Goal: Obtain resource: Obtain resource

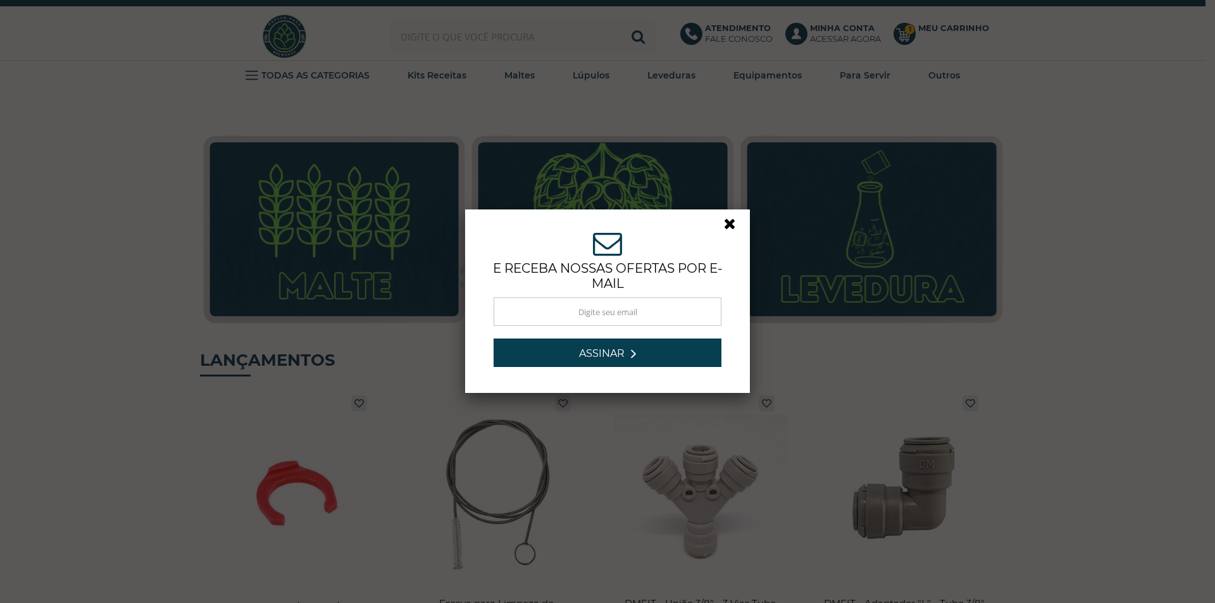
click at [724, 221] on link at bounding box center [735, 227] width 23 height 23
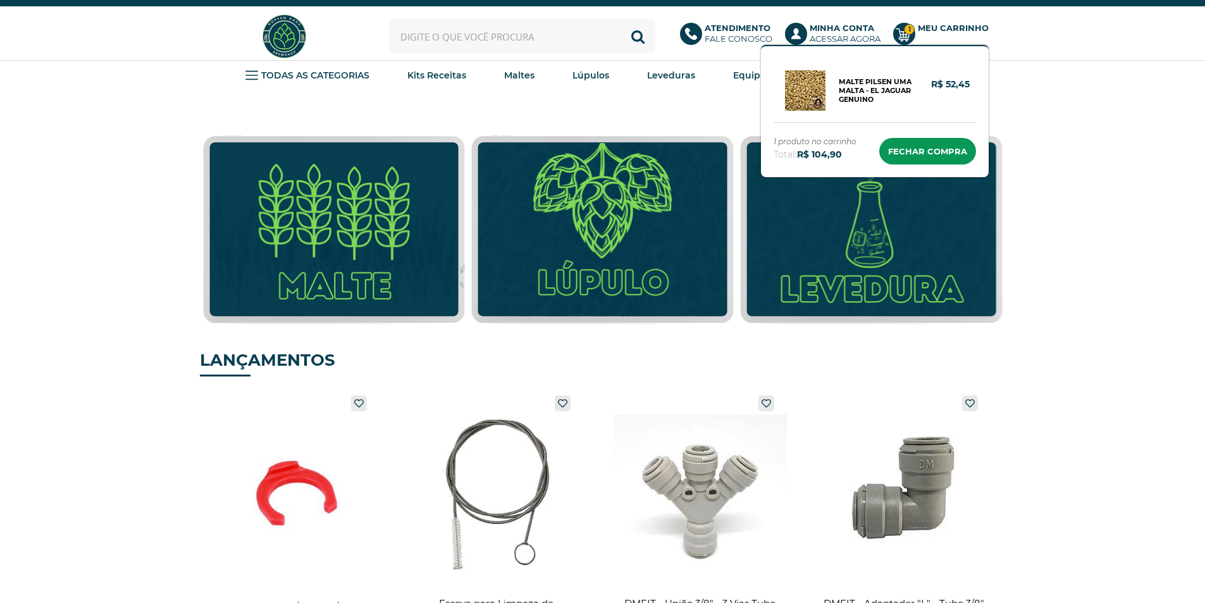
click at [904, 34] on circle at bounding box center [904, 34] width 22 height 22
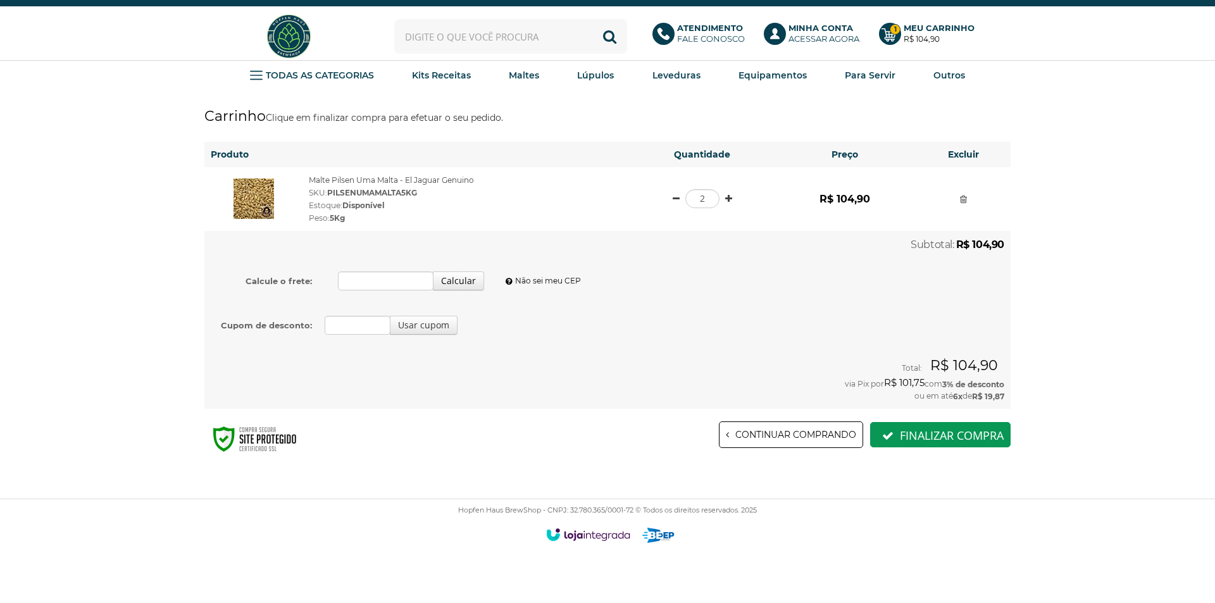
click at [958, 149] on h6 "Excluir" at bounding box center [963, 154] width 82 height 13
click at [963, 192] on div at bounding box center [963, 198] width 82 height 13
click at [962, 201] on link at bounding box center [963, 199] width 7 height 9
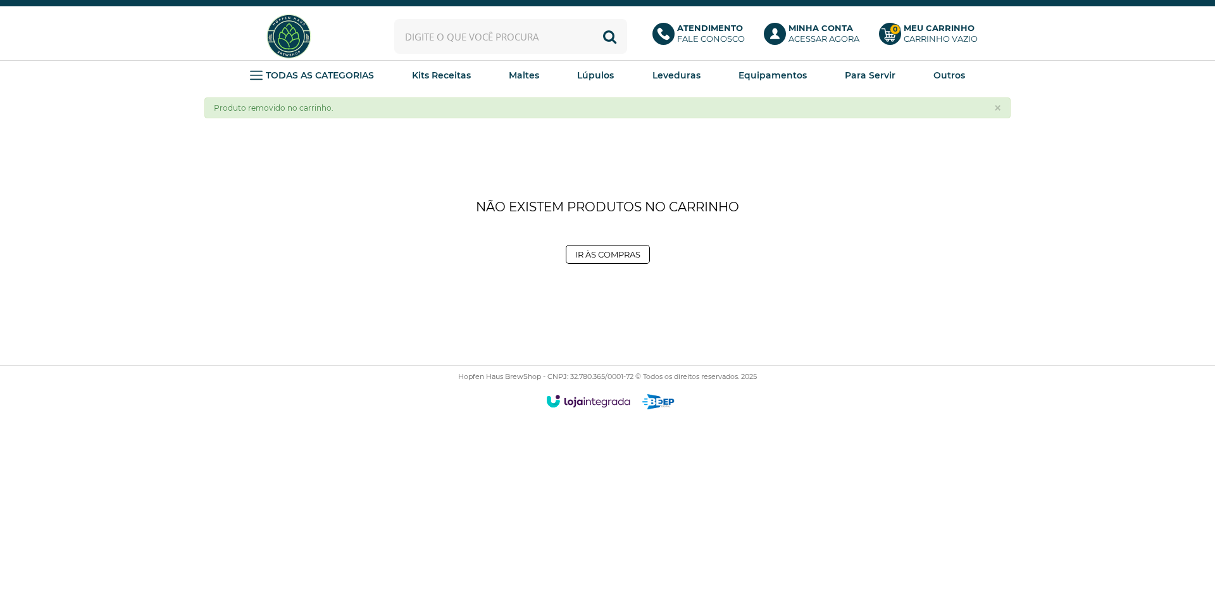
click at [280, 44] on img at bounding box center [288, 36] width 47 height 47
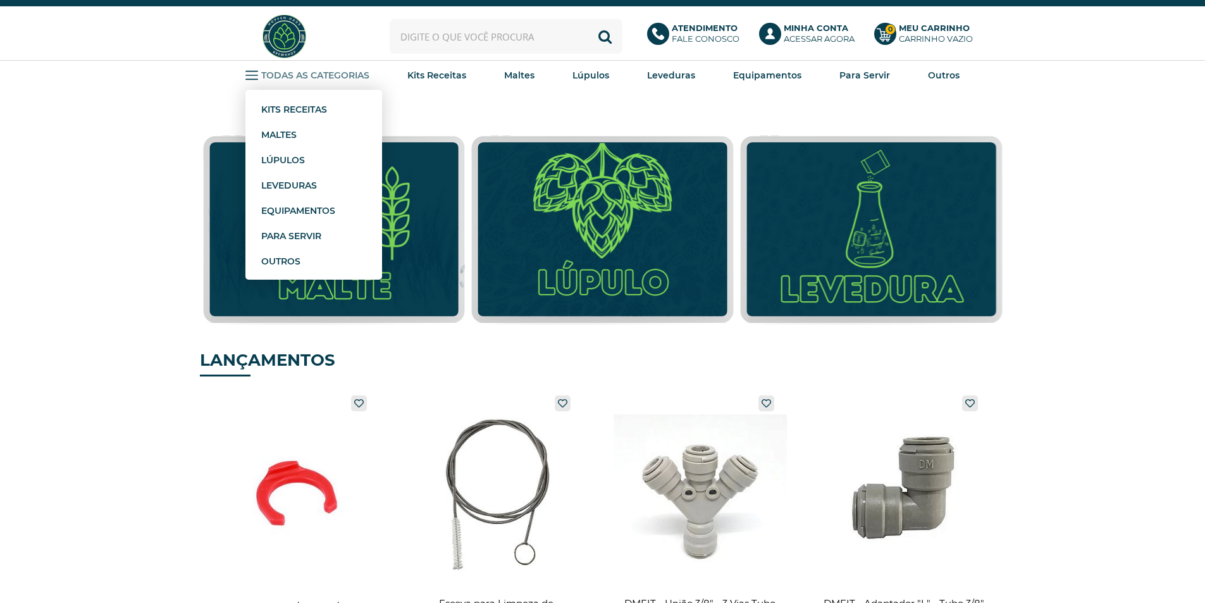
click at [343, 78] on strong "TODAS AS CATEGORIAS" at bounding box center [315, 75] width 108 height 11
click at [412, 114] on link "20 Litros" at bounding box center [452, 114] width 120 height 25
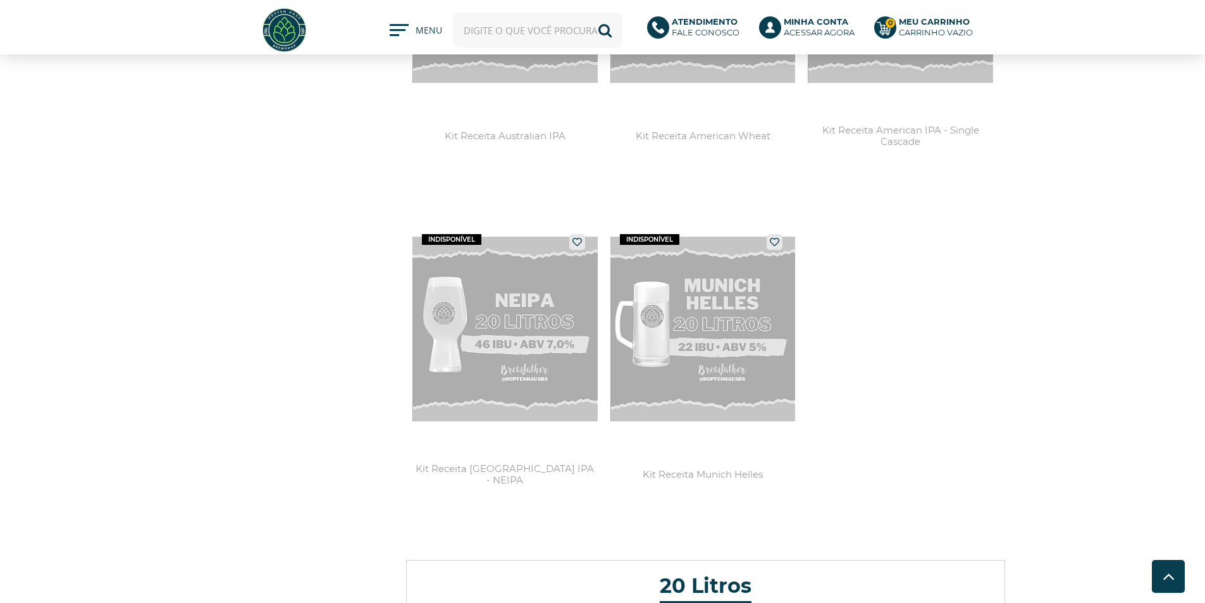
scroll to position [2657, 0]
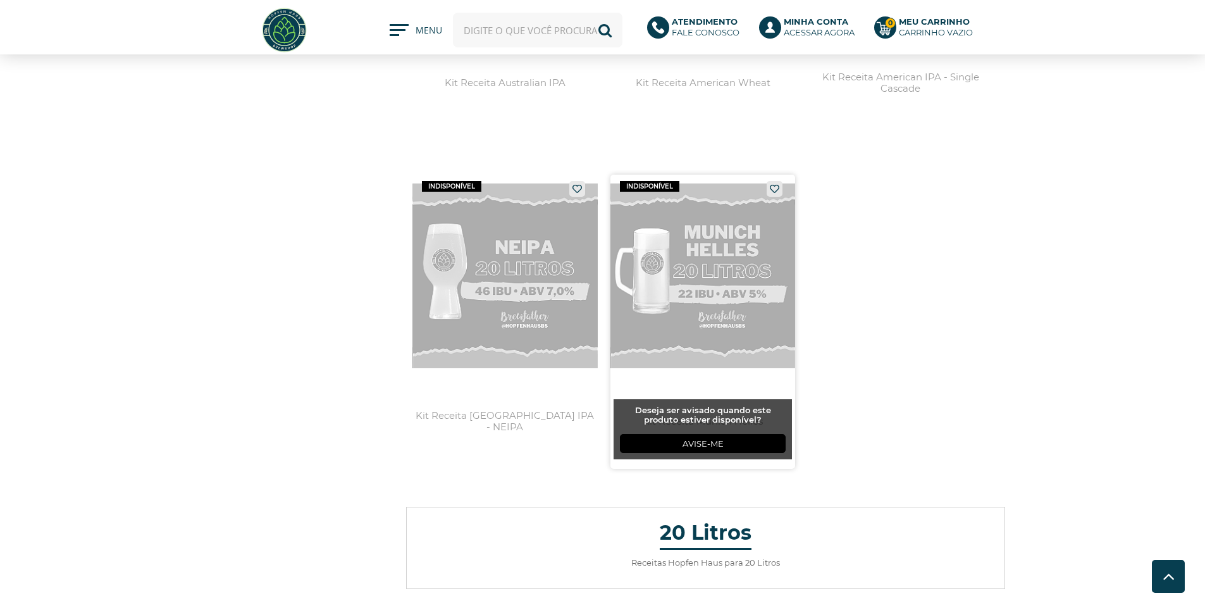
click at [645, 231] on link at bounding box center [703, 322] width 185 height 294
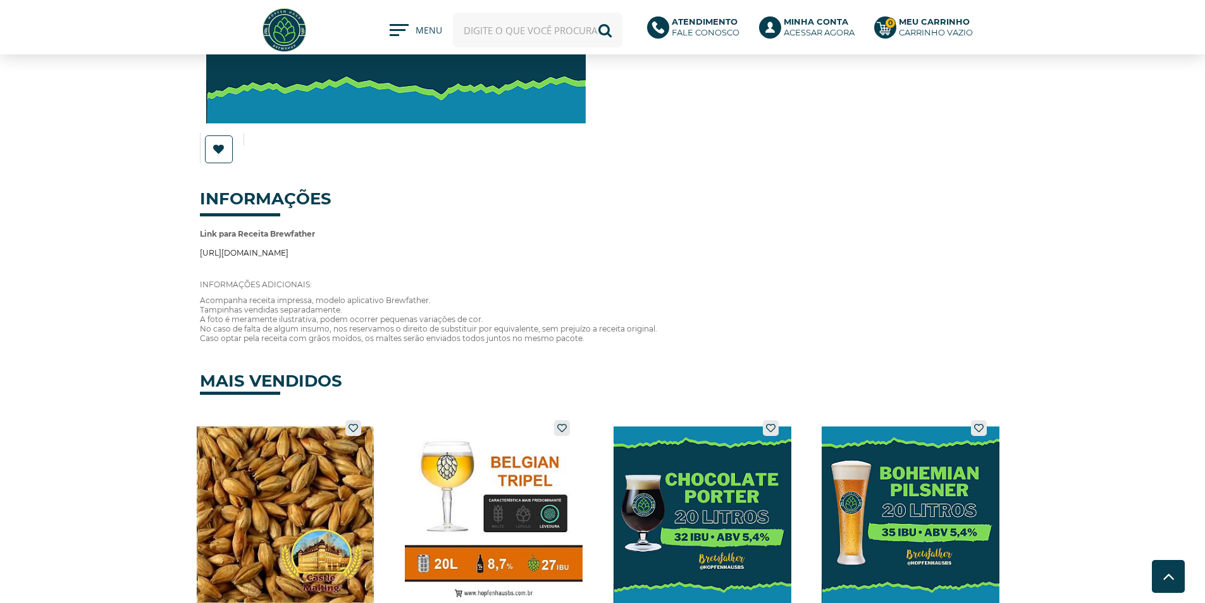
scroll to position [253, 0]
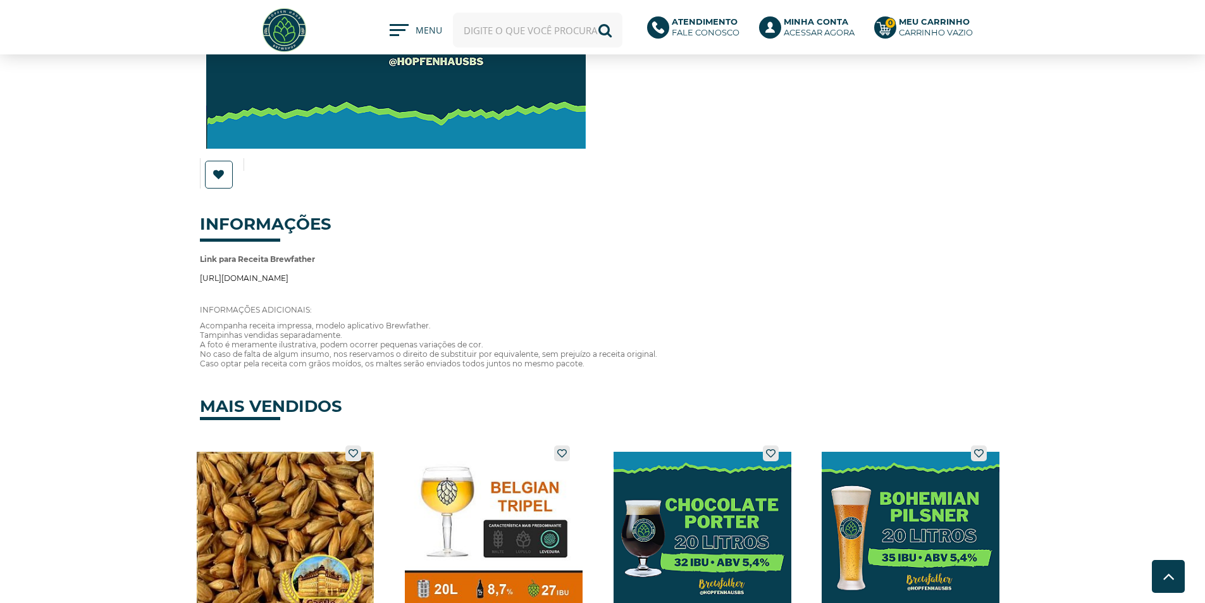
click at [288, 276] on link "[URL][DOMAIN_NAME]" at bounding box center [244, 277] width 89 height 9
